Goal: Transaction & Acquisition: Purchase product/service

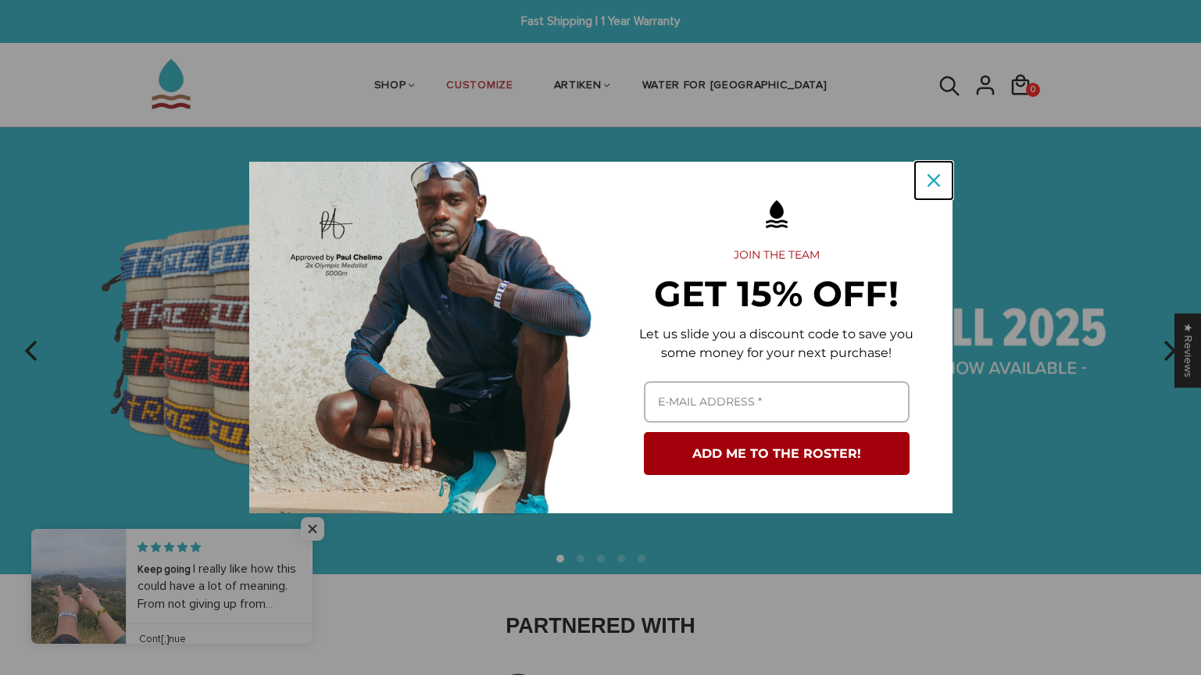
click at [938, 181] on icon "close icon" at bounding box center [934, 180] width 13 height 13
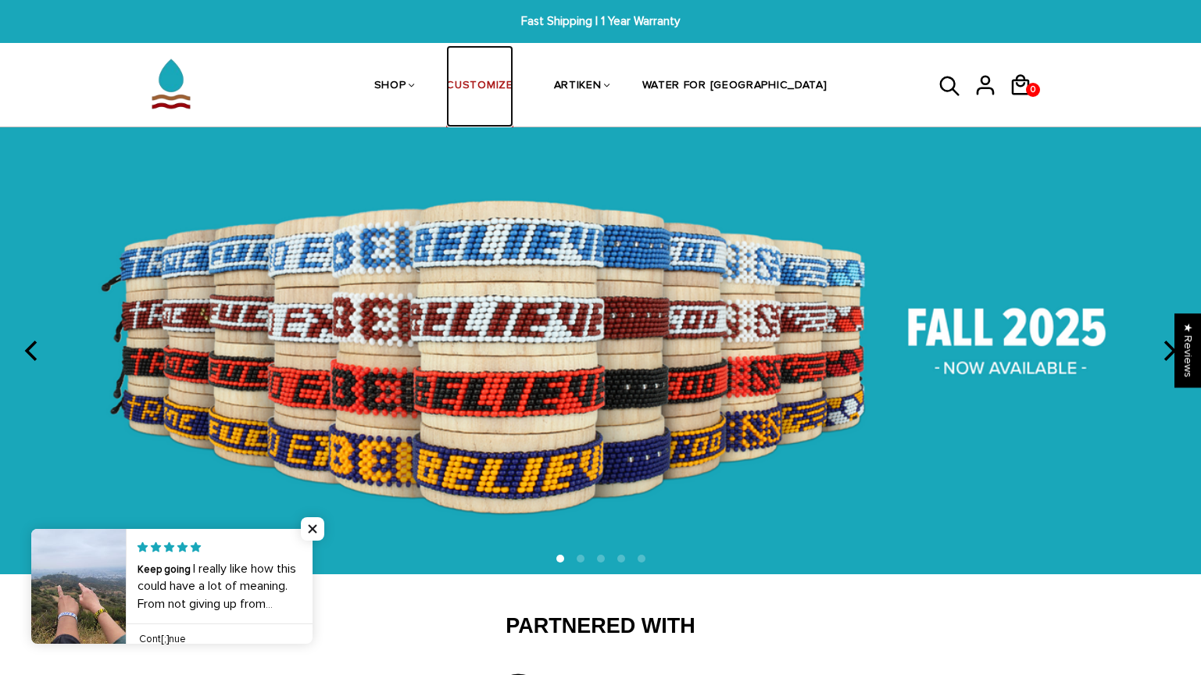
click at [513, 77] on link "CUSTOMIZE" at bounding box center [479, 86] width 66 height 83
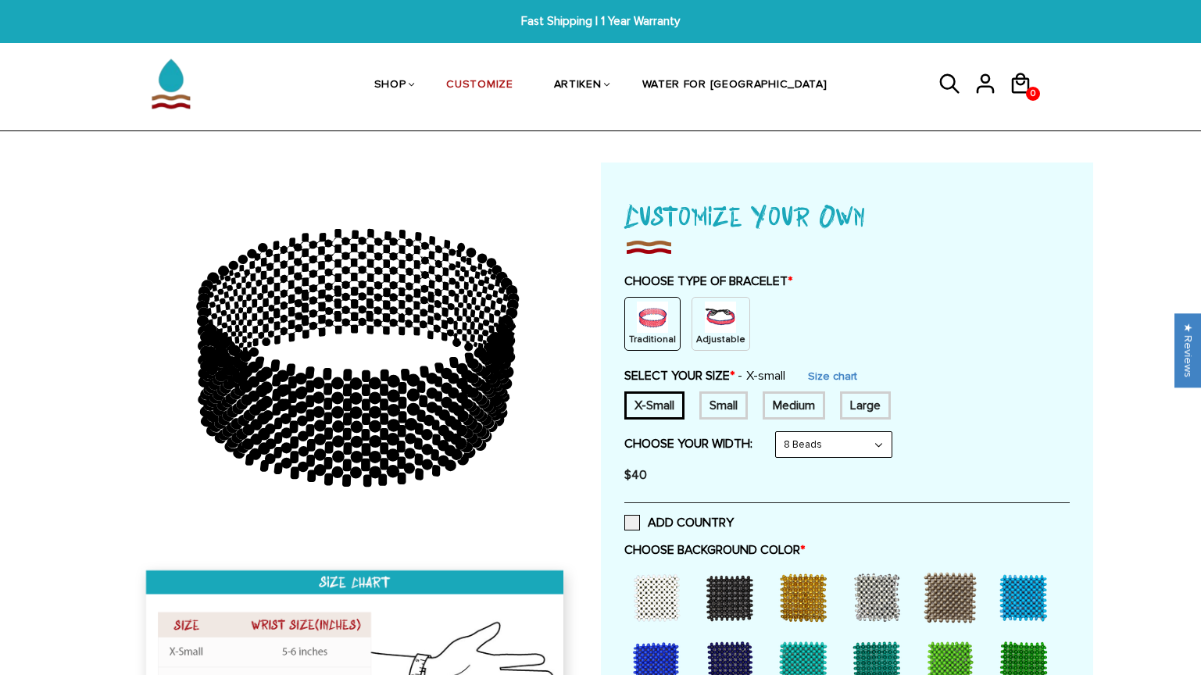
click at [721, 416] on div "Small" at bounding box center [723, 406] width 48 height 28
click at [718, 333] on p "Adjustable" at bounding box center [720, 339] width 49 height 13
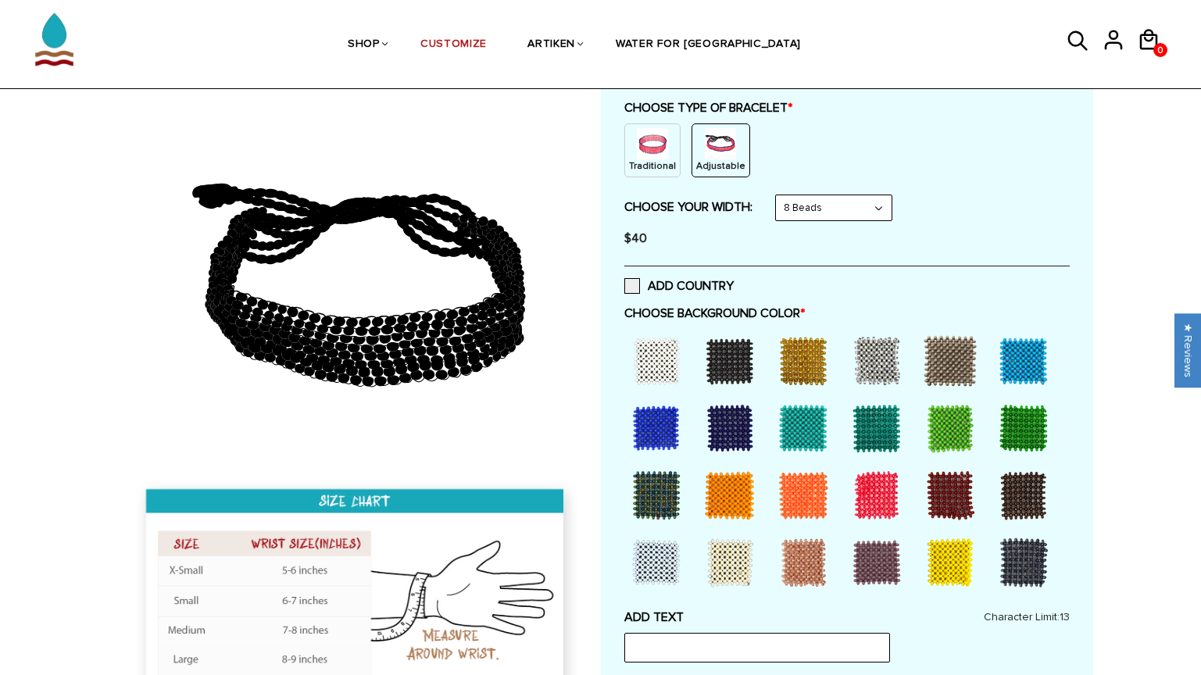
scroll to position [180, 0]
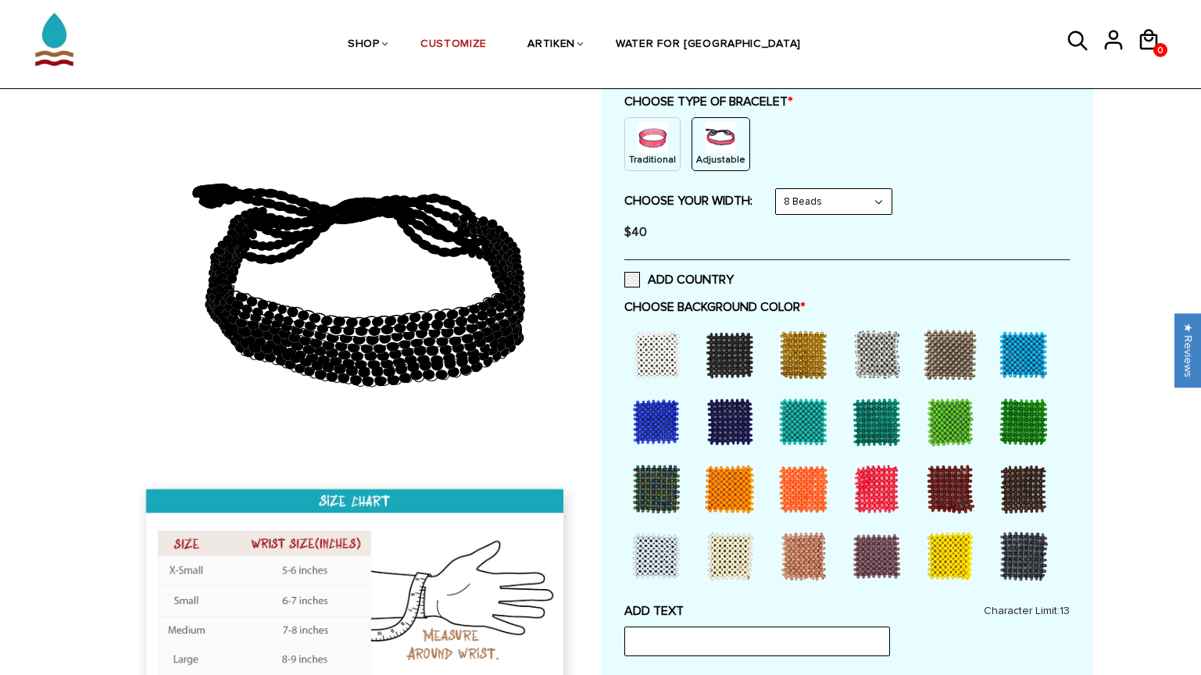
click at [660, 353] on div at bounding box center [656, 355] width 63 height 63
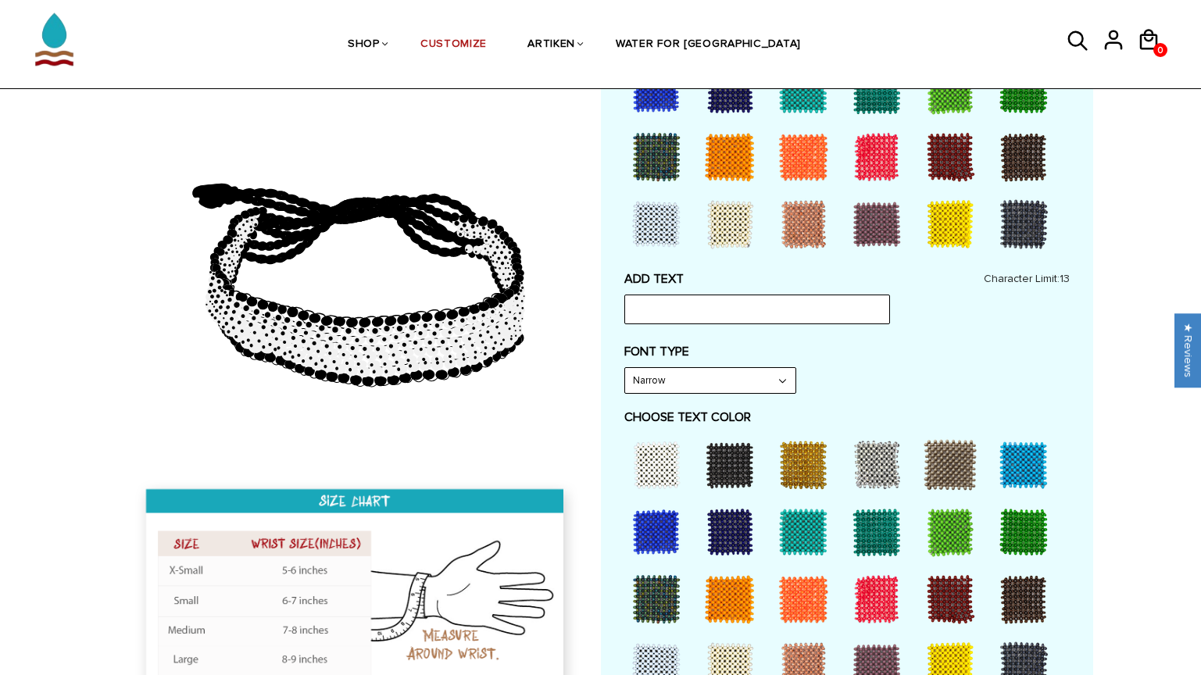
scroll to position [533, 0]
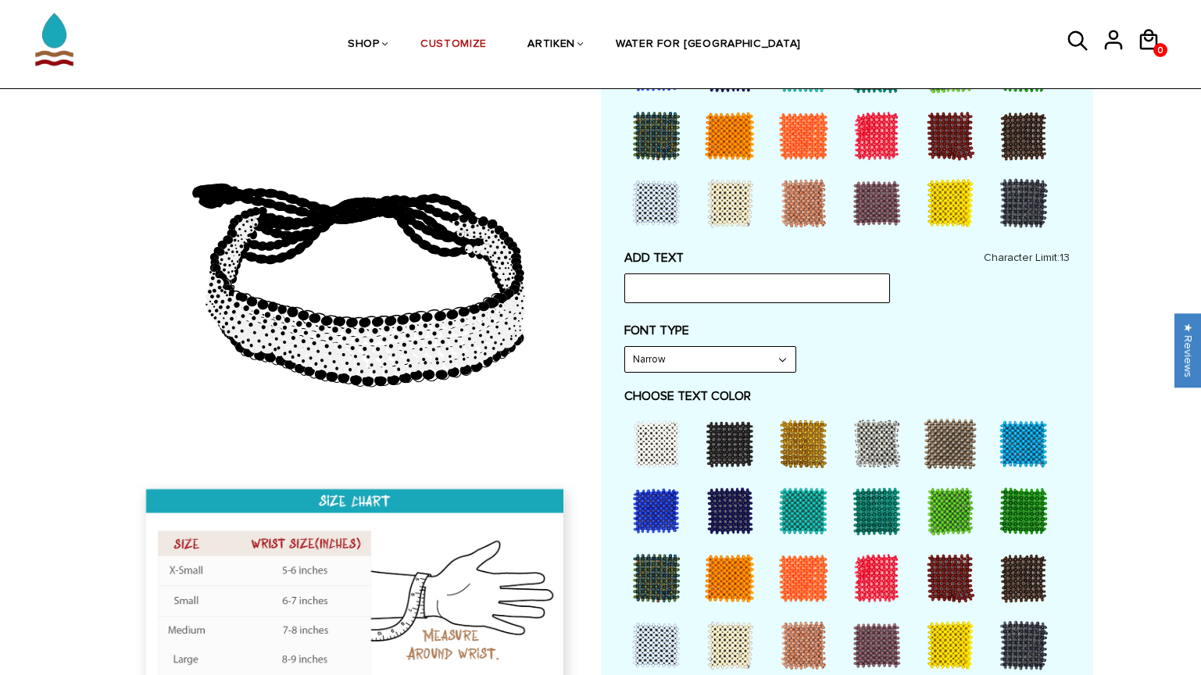
click at [656, 272] on div "ADD TEXT Character Limit: 13" at bounding box center [846, 276] width 445 height 53
click at [656, 290] on input "text" at bounding box center [757, 289] width 266 height 30
type input "GIA"
click at [838, 320] on div "ADD TEXT GIA Character Limit: 13 FONT TYPE Bold Bold FONT TYPE Narrow Narrow Bo…" at bounding box center [846, 617] width 445 height 735
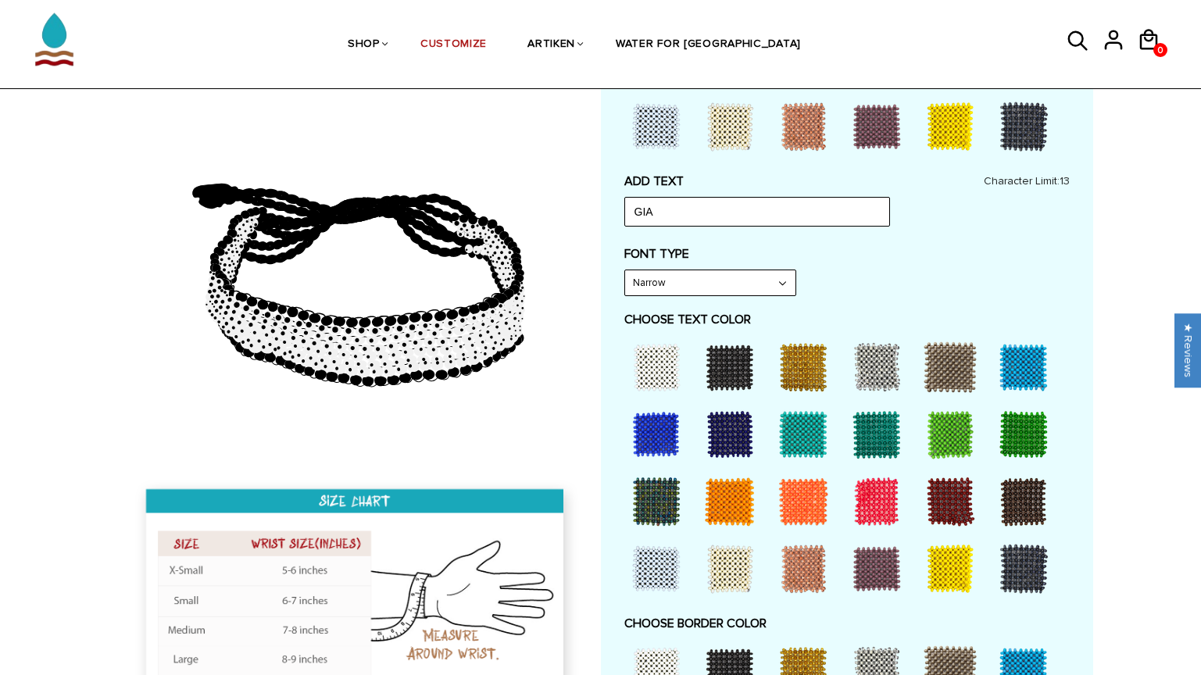
scroll to position [644, 0]
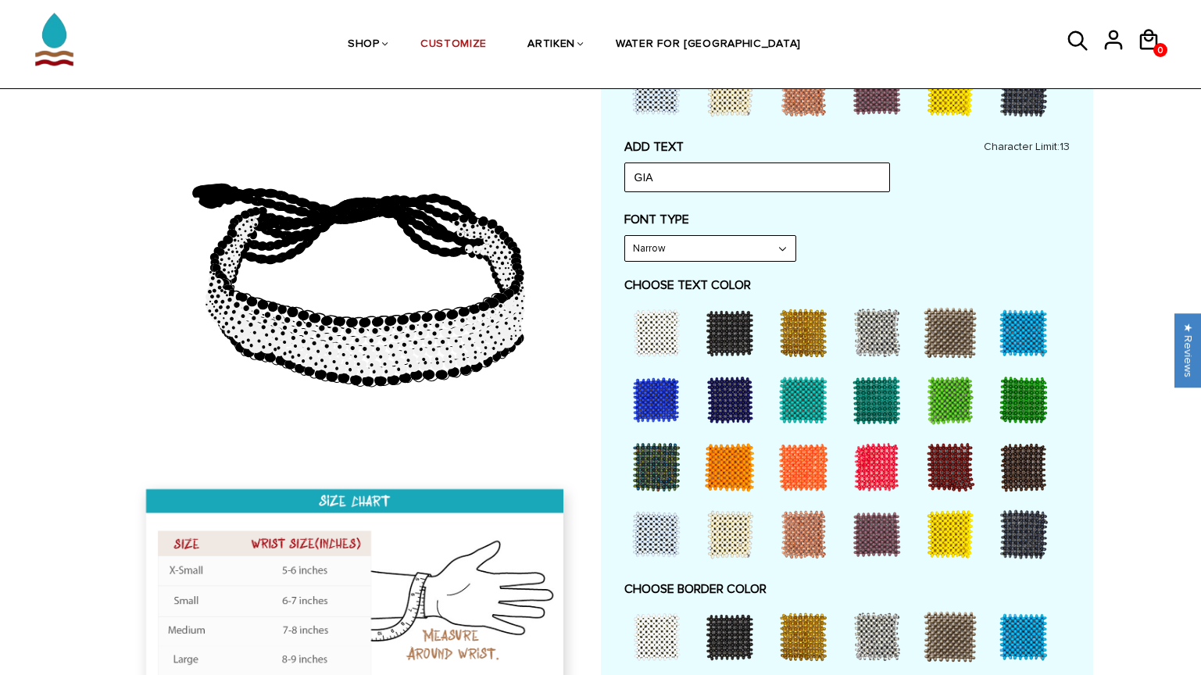
click at [721, 324] on div at bounding box center [730, 333] width 63 height 63
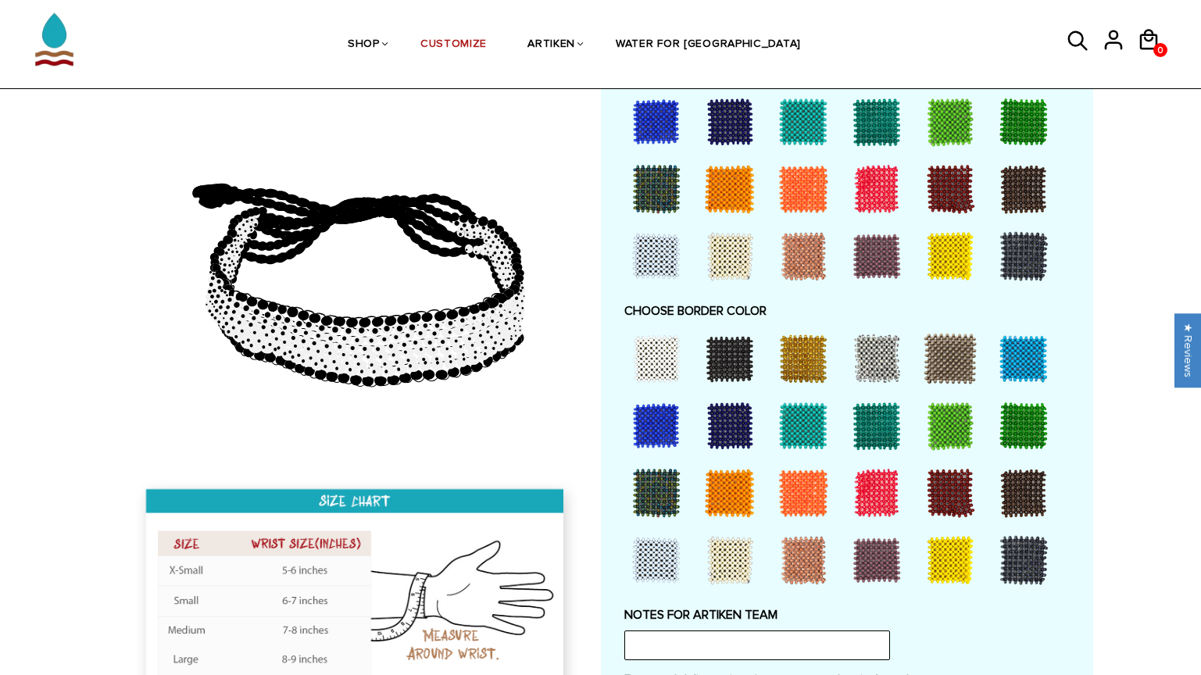
scroll to position [962, 0]
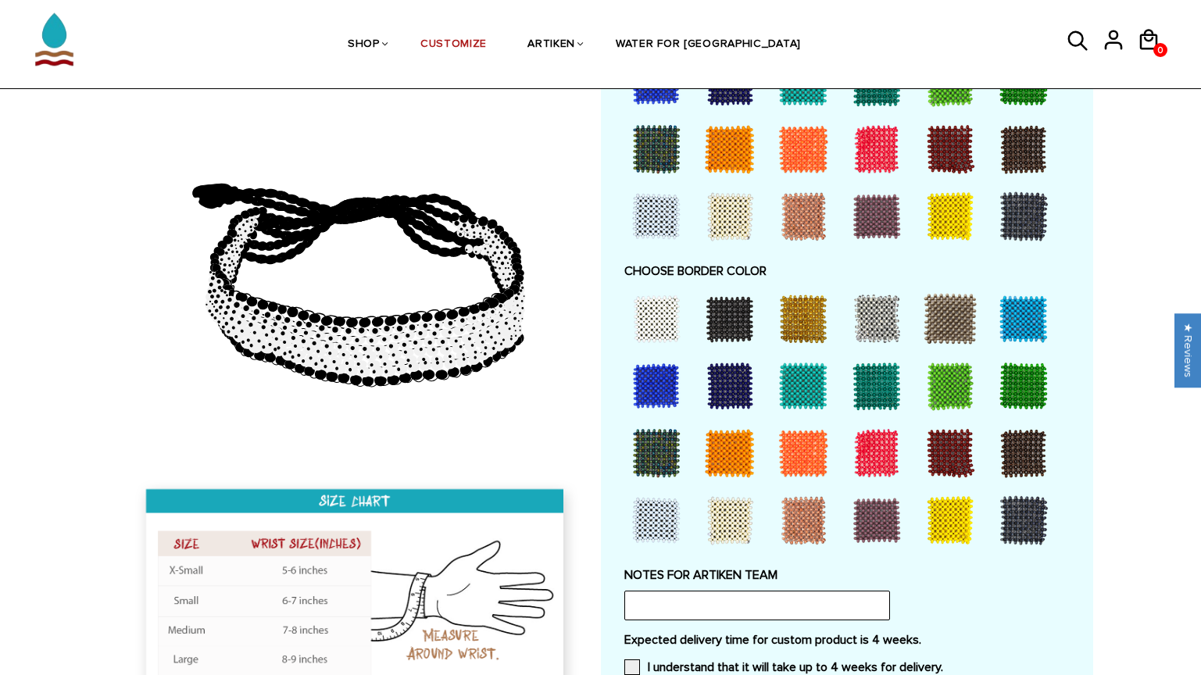
click at [674, 327] on div at bounding box center [656, 319] width 63 height 63
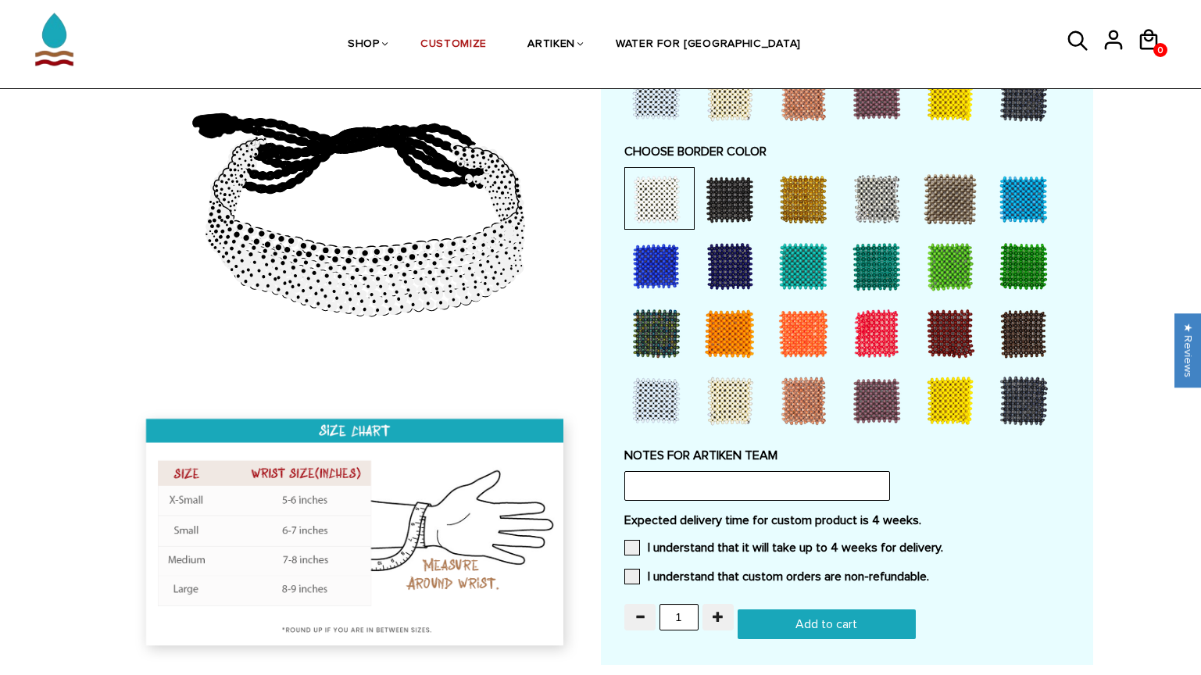
scroll to position [1137, 0]
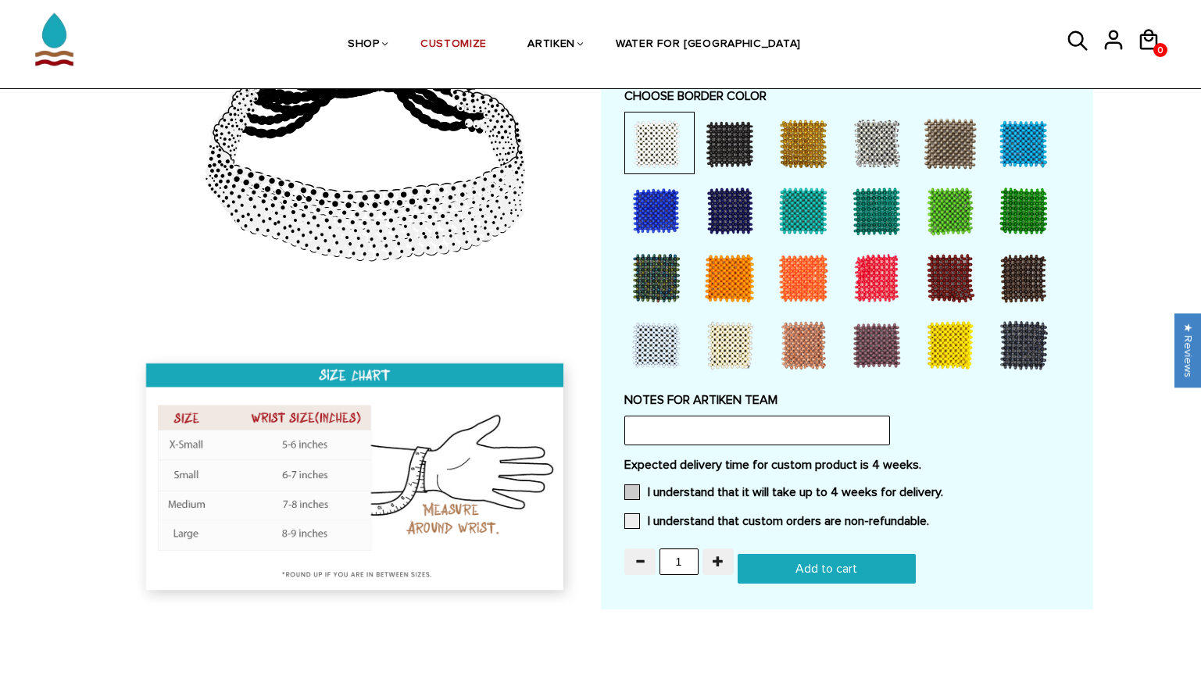
click at [624, 492] on span at bounding box center [632, 493] width 16 height 16
click at [943, 488] on input "I understand that it will take up to 4 weeks for delivery." at bounding box center [943, 488] width 0 height 0
click at [625, 528] on span at bounding box center [632, 521] width 16 height 16
click at [929, 517] on input "I understand that custom orders are non-refundable." at bounding box center [929, 517] width 0 height 0
click at [660, 424] on input "text" at bounding box center [757, 431] width 266 height 30
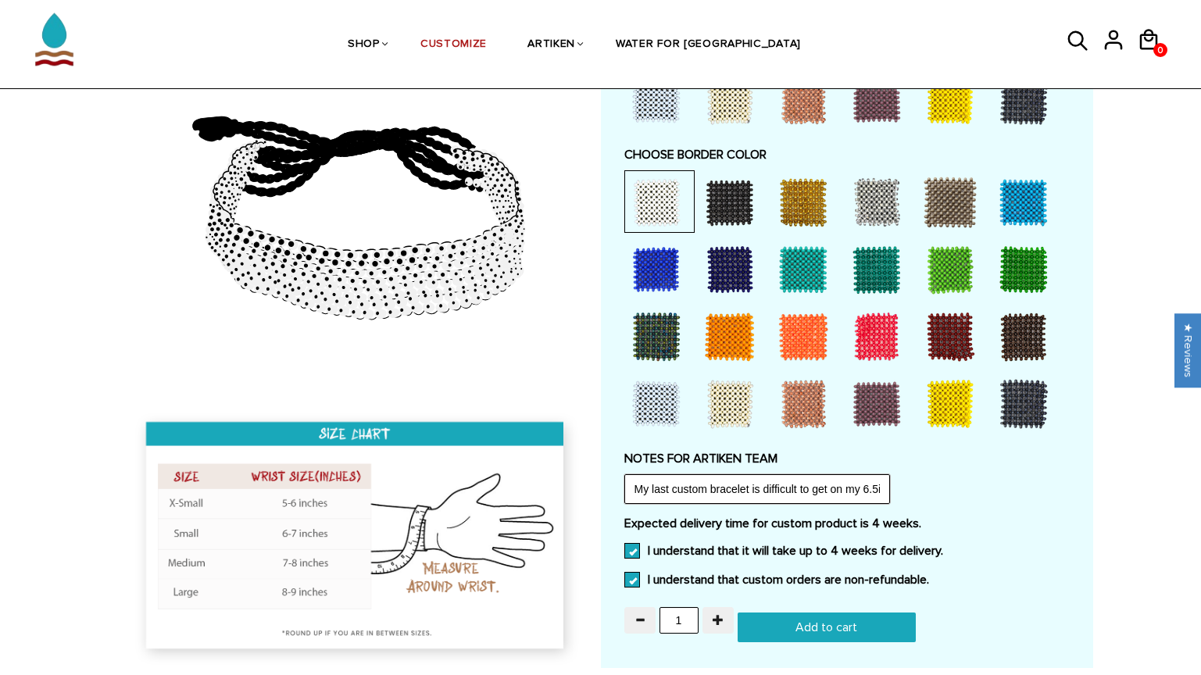
scroll to position [1078, 0]
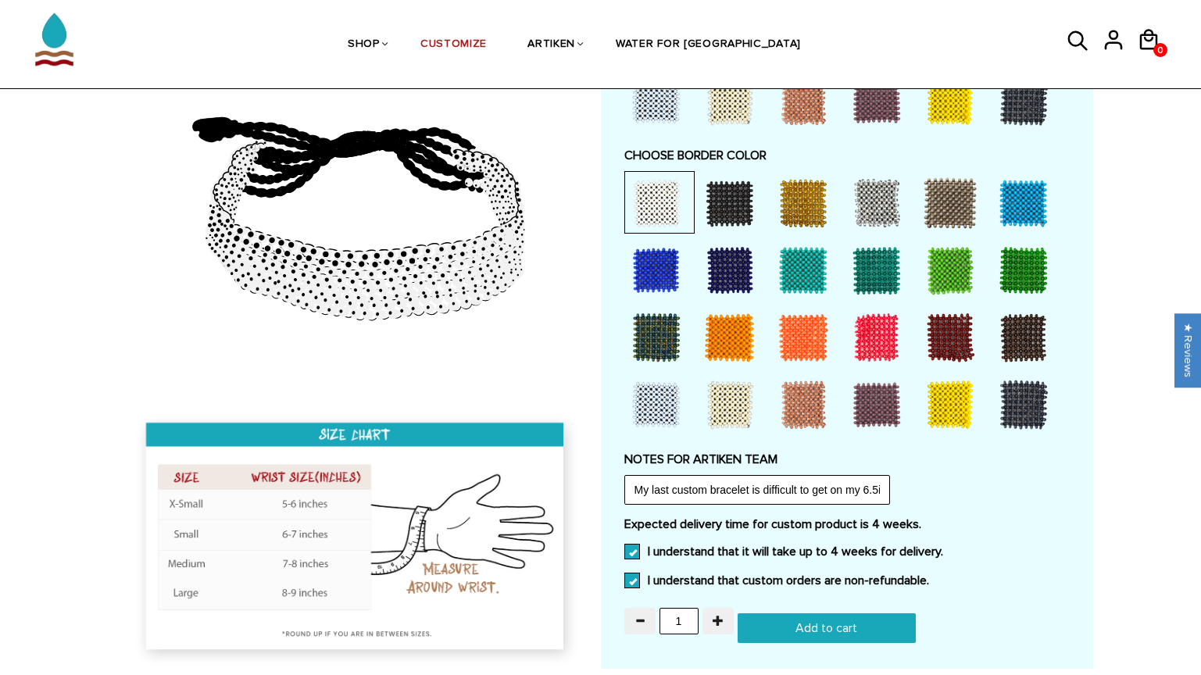
click at [713, 491] on input "My last custom bracelet is difficult to get on my 6.5in wrist so not sure if I" at bounding box center [757, 490] width 266 height 30
click at [767, 485] on input "My last custom bracelet is difficult to get on my 6.5in wrist so not sure if I" at bounding box center [757, 490] width 266 height 30
click at [753, 491] on input "My last custom bracelet is difficult to get on my 6.5in wrist so not sure if I" at bounding box center [757, 490] width 266 height 30
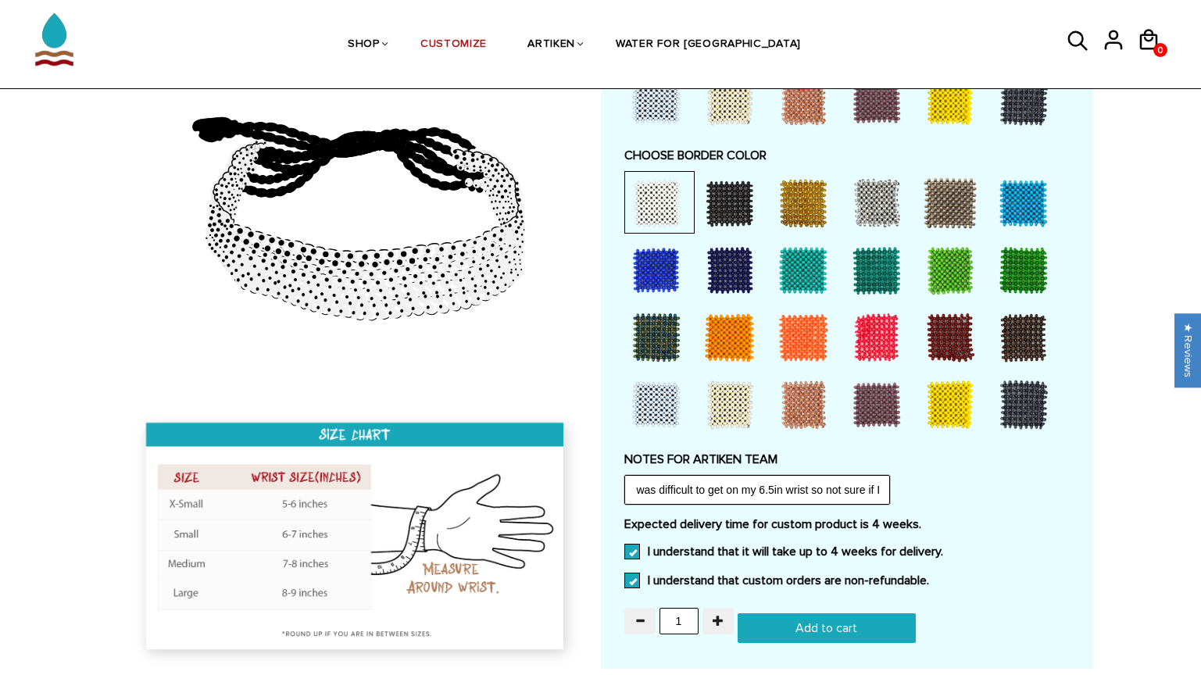
click at [884, 492] on input "My last custom bracelet was difficult to get on my 6.5in wrist so not sure if I" at bounding box center [757, 490] width 266 height 30
type input "My last custom bracelet was difficult to get on my wrist so not sure if this on…"
click at [815, 626] on input "Add to cart" at bounding box center [827, 628] width 178 height 30
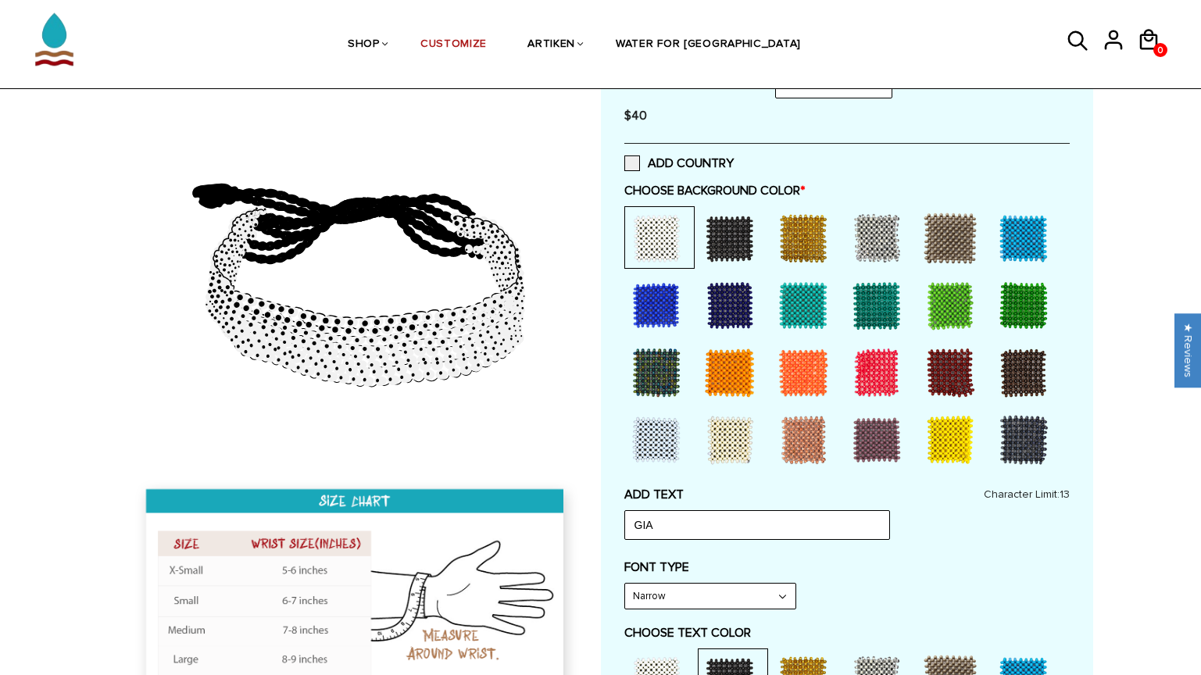
type input "Add to cart"
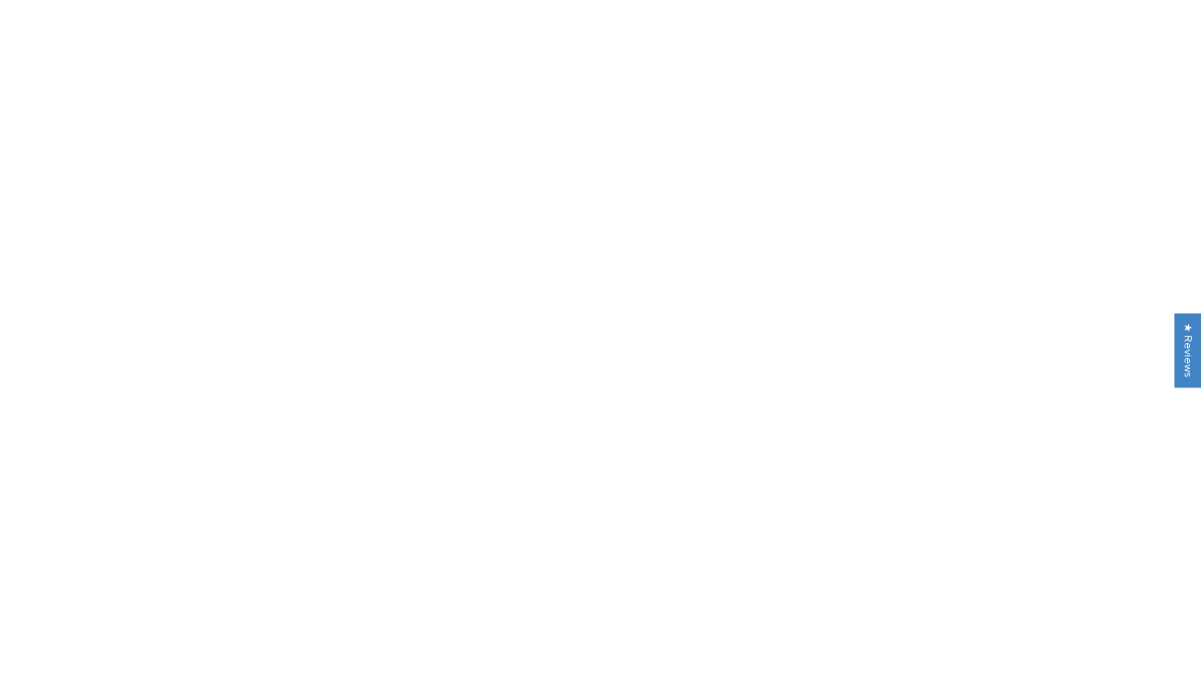
scroll to position [202, 0]
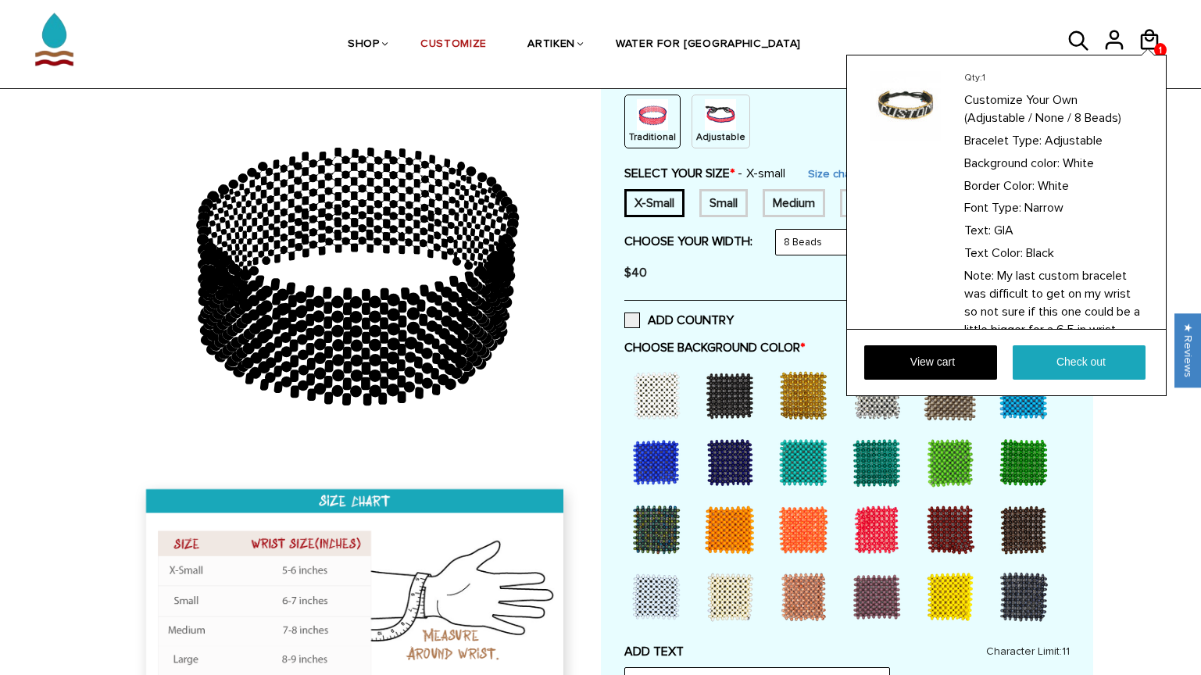
click at [1160, 55] on div "Qty: 1 Customize Your Own (Adjustable / None / 8 Beads) Bracelet Type: Adjustab…" at bounding box center [1006, 226] width 320 height 342
click at [1055, 350] on link "Check out" at bounding box center [1079, 362] width 133 height 34
